Goal: Information Seeking & Learning: Find specific page/section

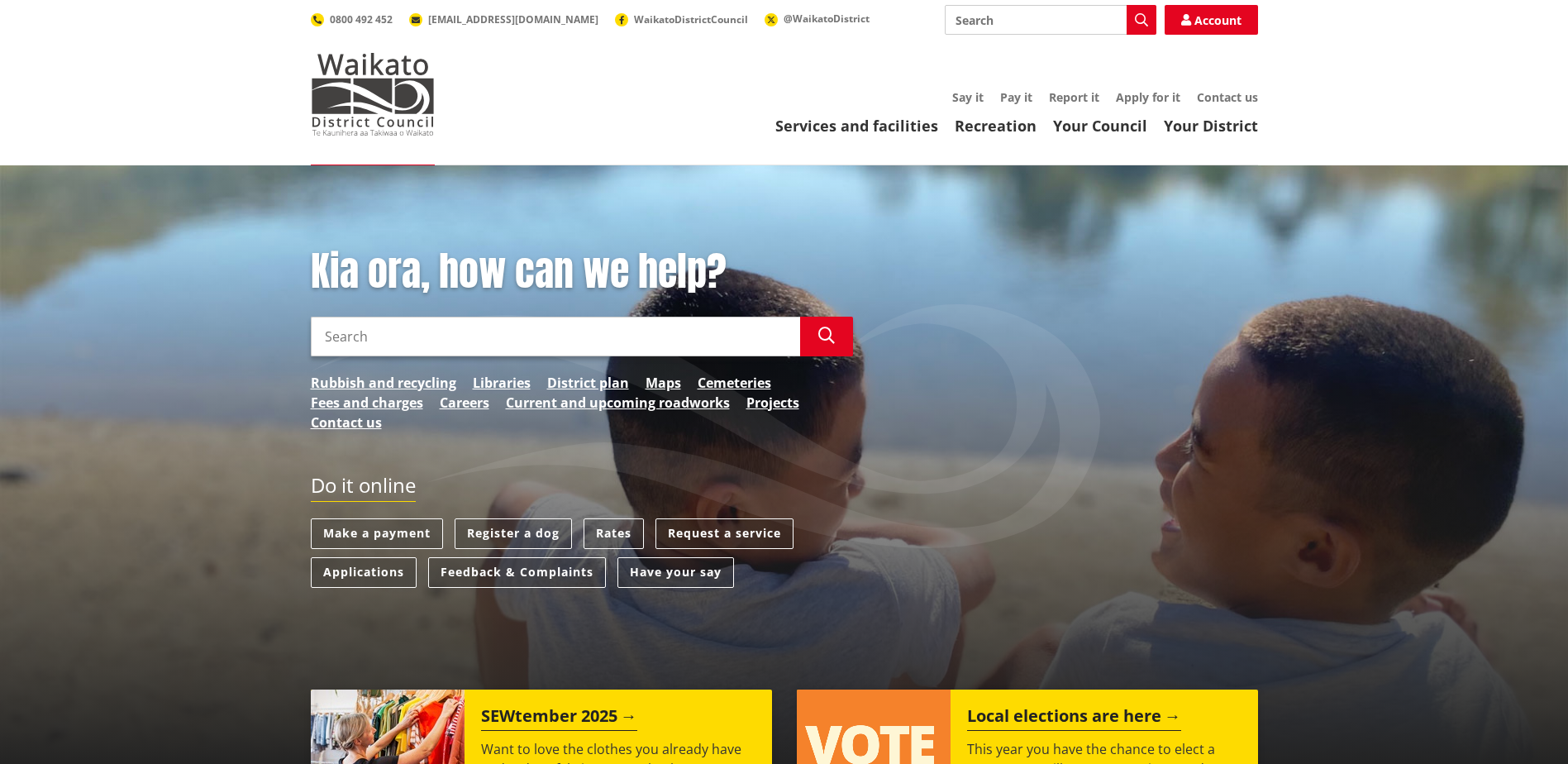
click at [562, 331] on input "Search" at bounding box center [555, 337] width 489 height 40
type input "property maps"
click at [835, 337] on button "Search" at bounding box center [826, 337] width 53 height 40
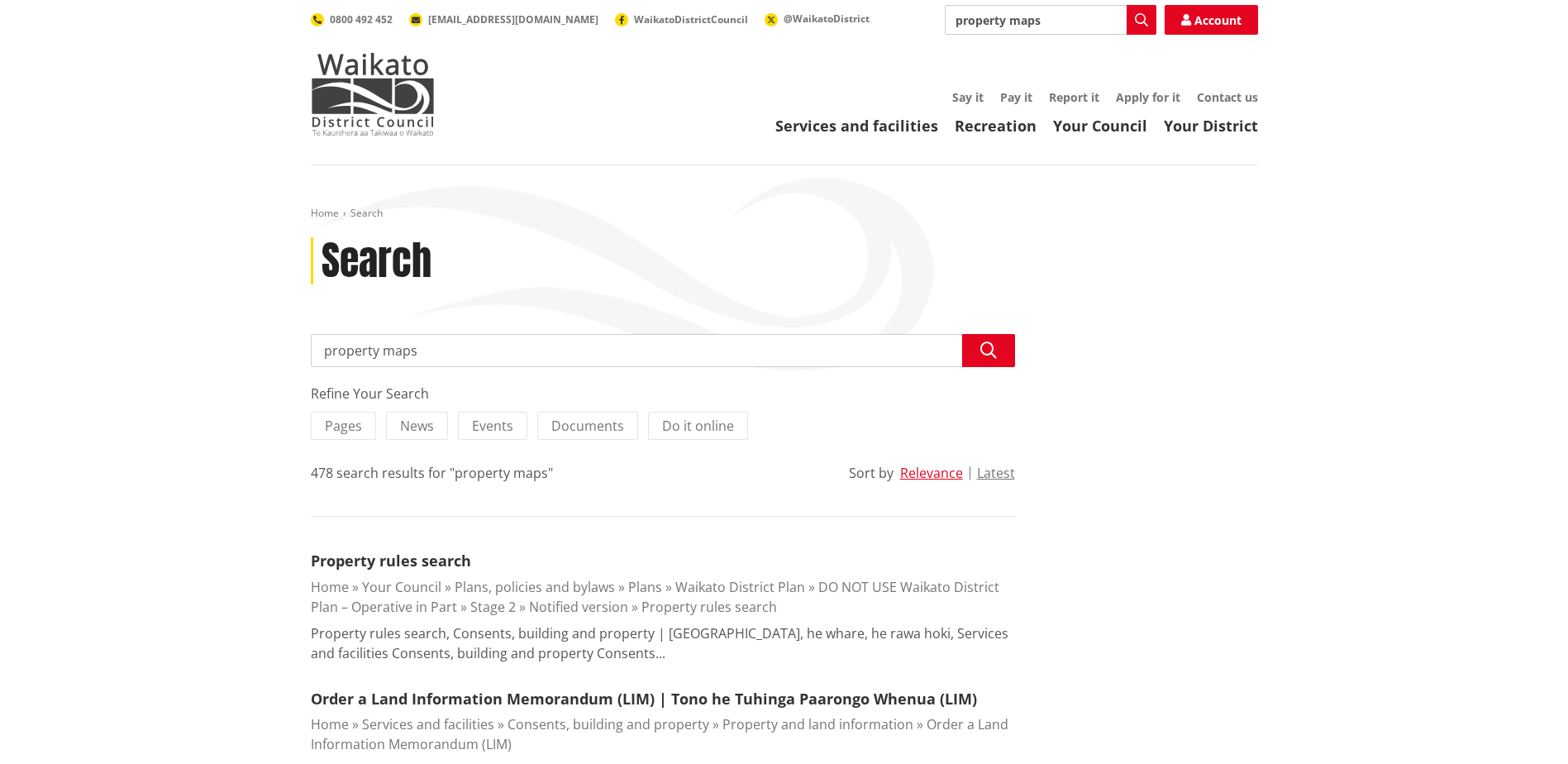
drag, startPoint x: 416, startPoint y: 349, endPoint x: 262, endPoint y: 352, distance: 154.0
type input "property information"
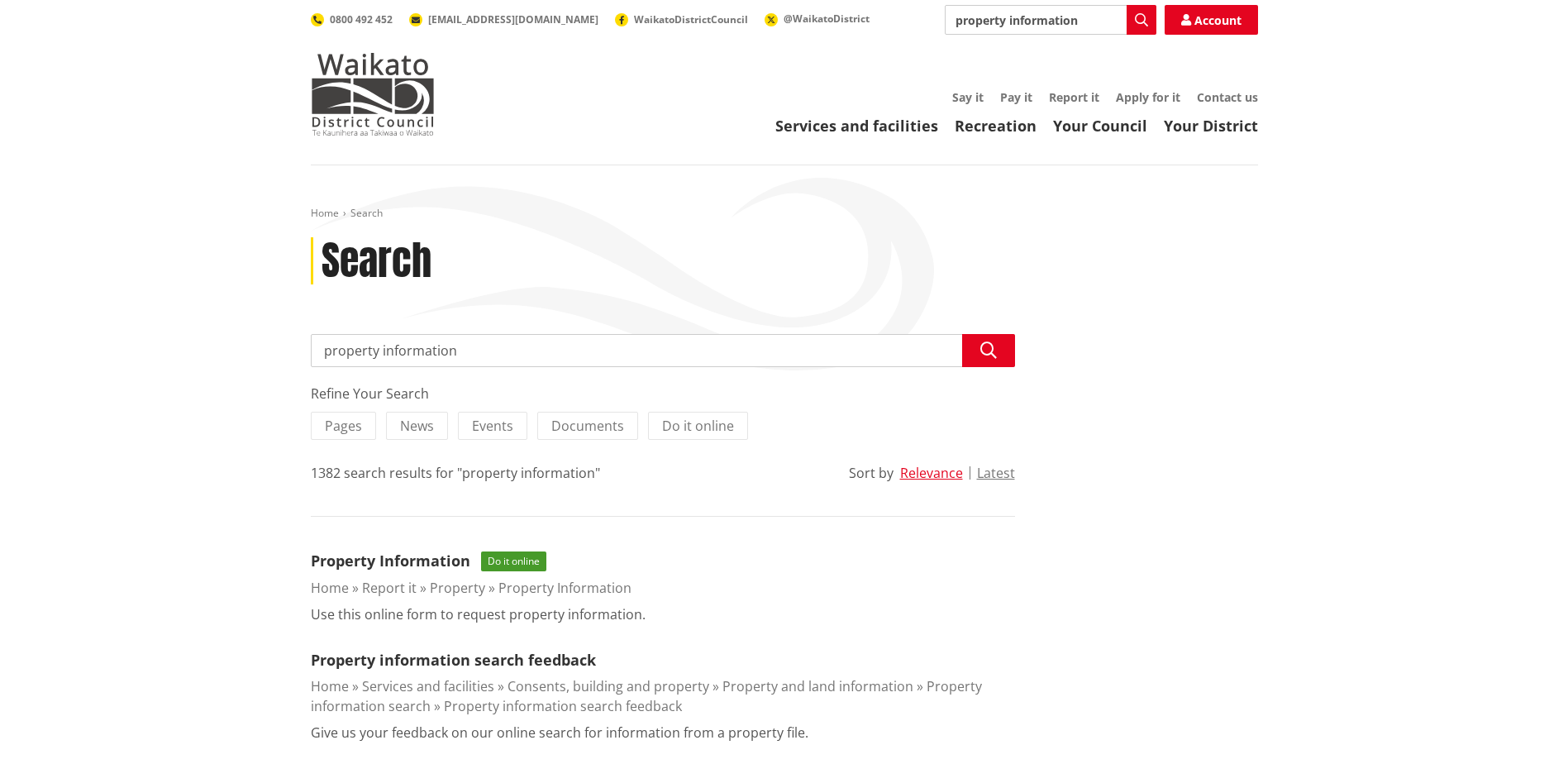
scroll to position [110, 0]
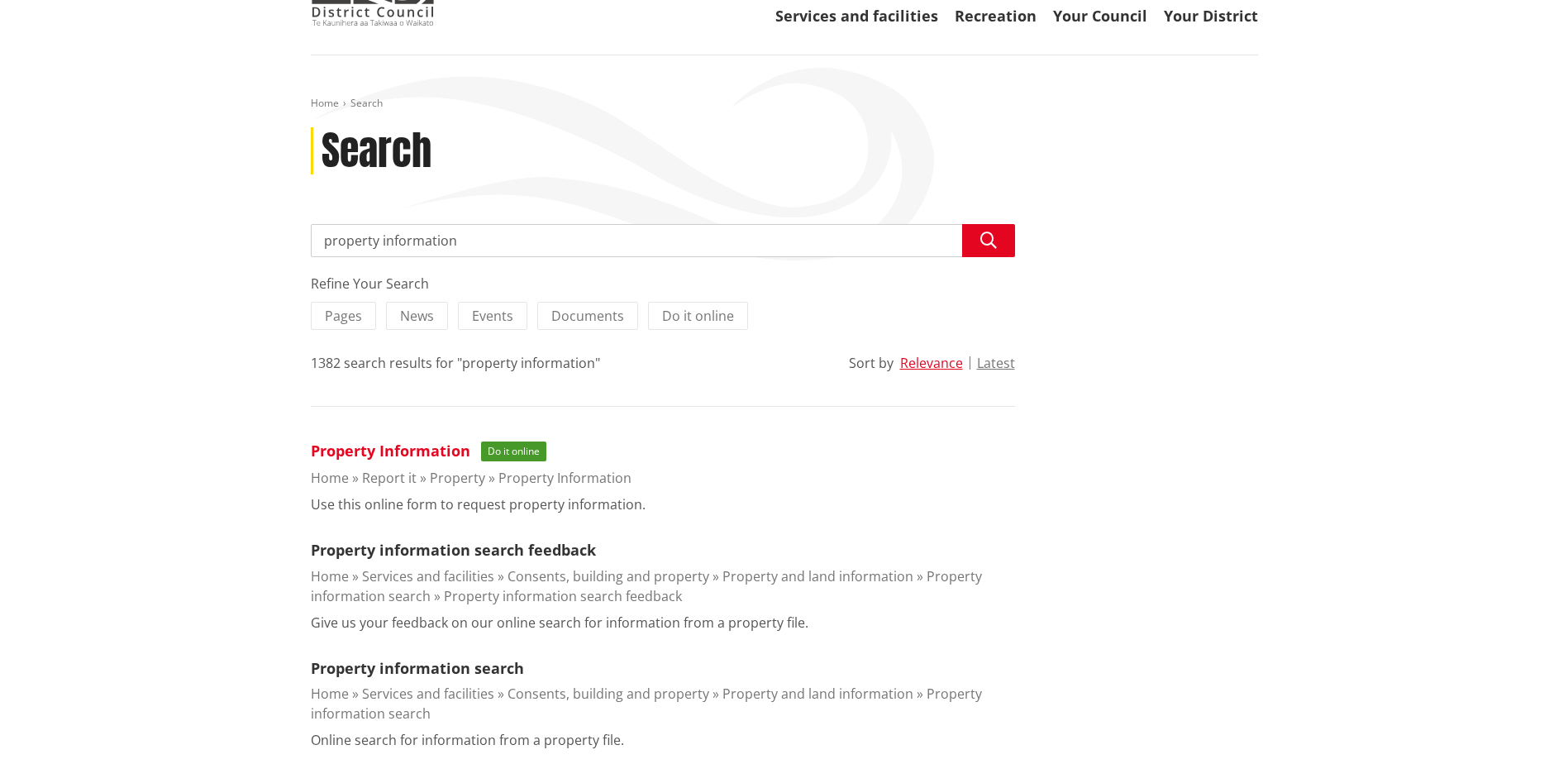
click at [368, 453] on link "Property Information" at bounding box center [390, 451] width 159 height 20
